Goal: Task Accomplishment & Management: Manage account settings

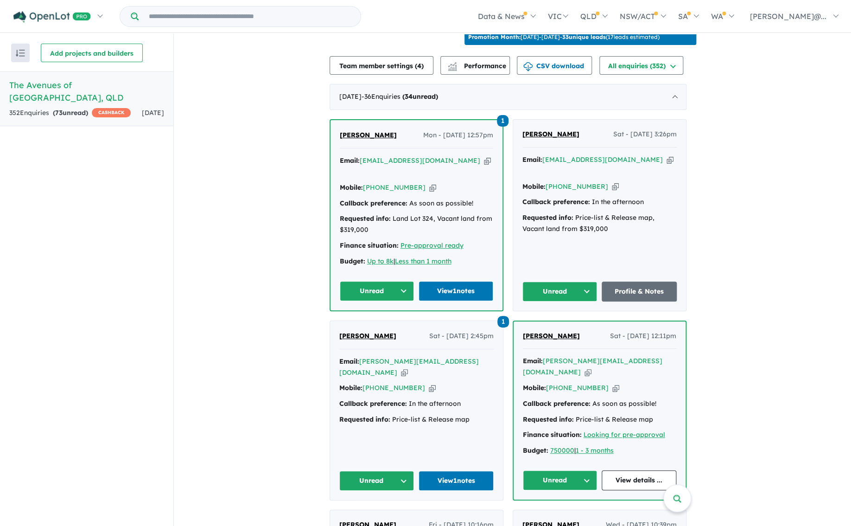
scroll to position [309, 0]
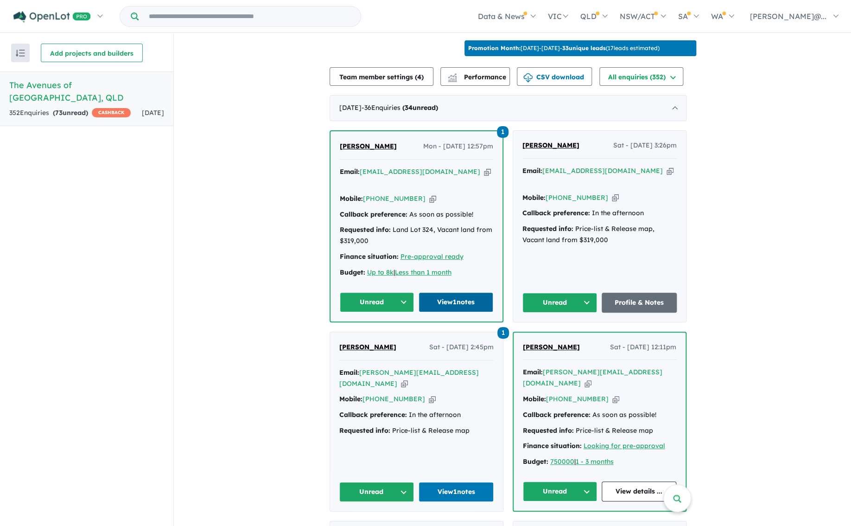
click at [460, 296] on link "View 1 notes" at bounding box center [456, 302] width 75 height 20
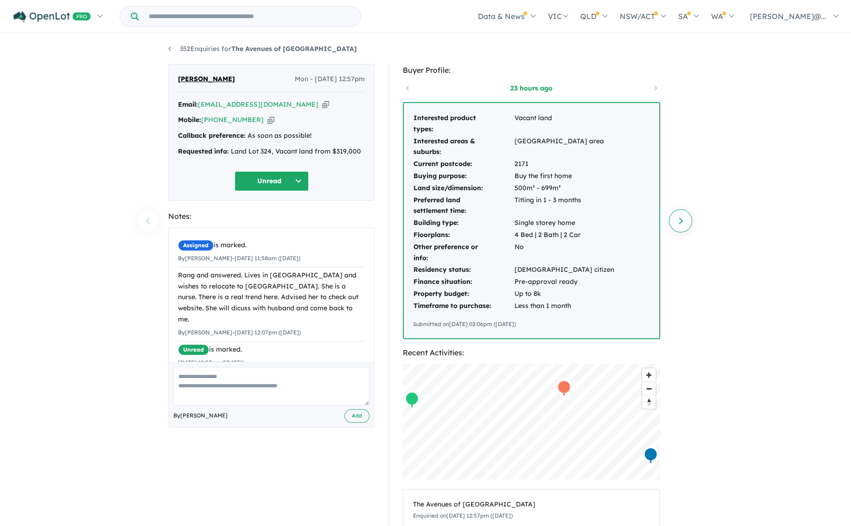
click at [680, 221] on link "Next enquiry" at bounding box center [680, 220] width 23 height 23
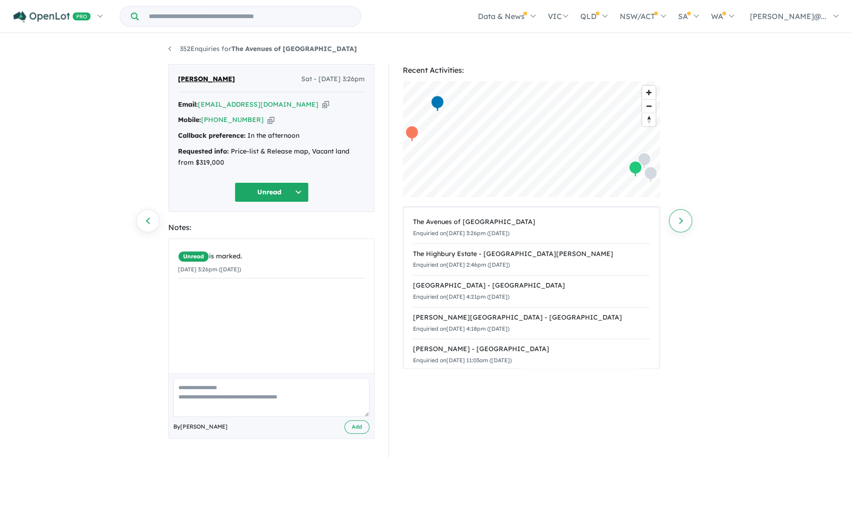
click at [680, 221] on link "Next enquiry" at bounding box center [680, 220] width 23 height 23
